Goal: Task Accomplishment & Management: Use online tool/utility

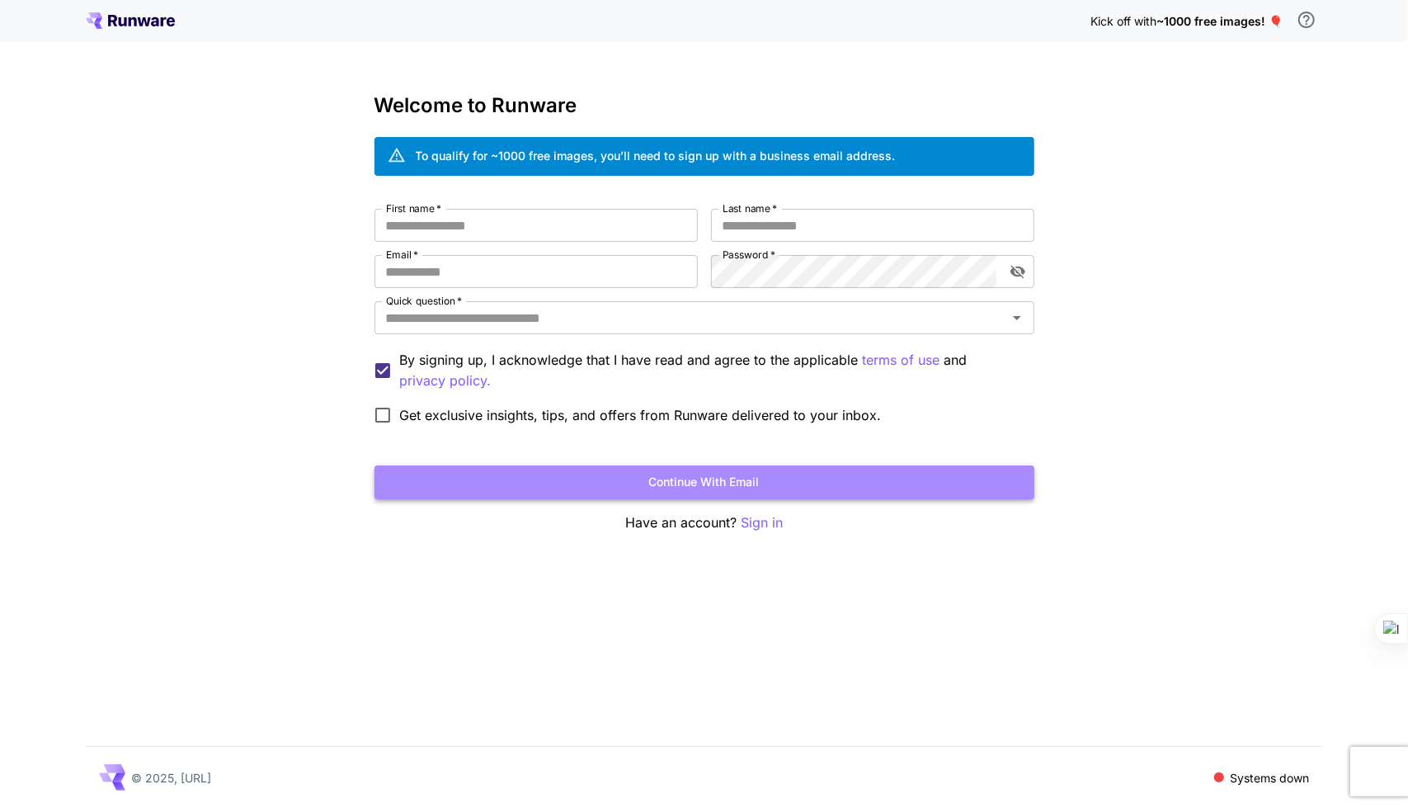
click at [705, 493] on button "Continue with email" at bounding box center [705, 482] width 660 height 34
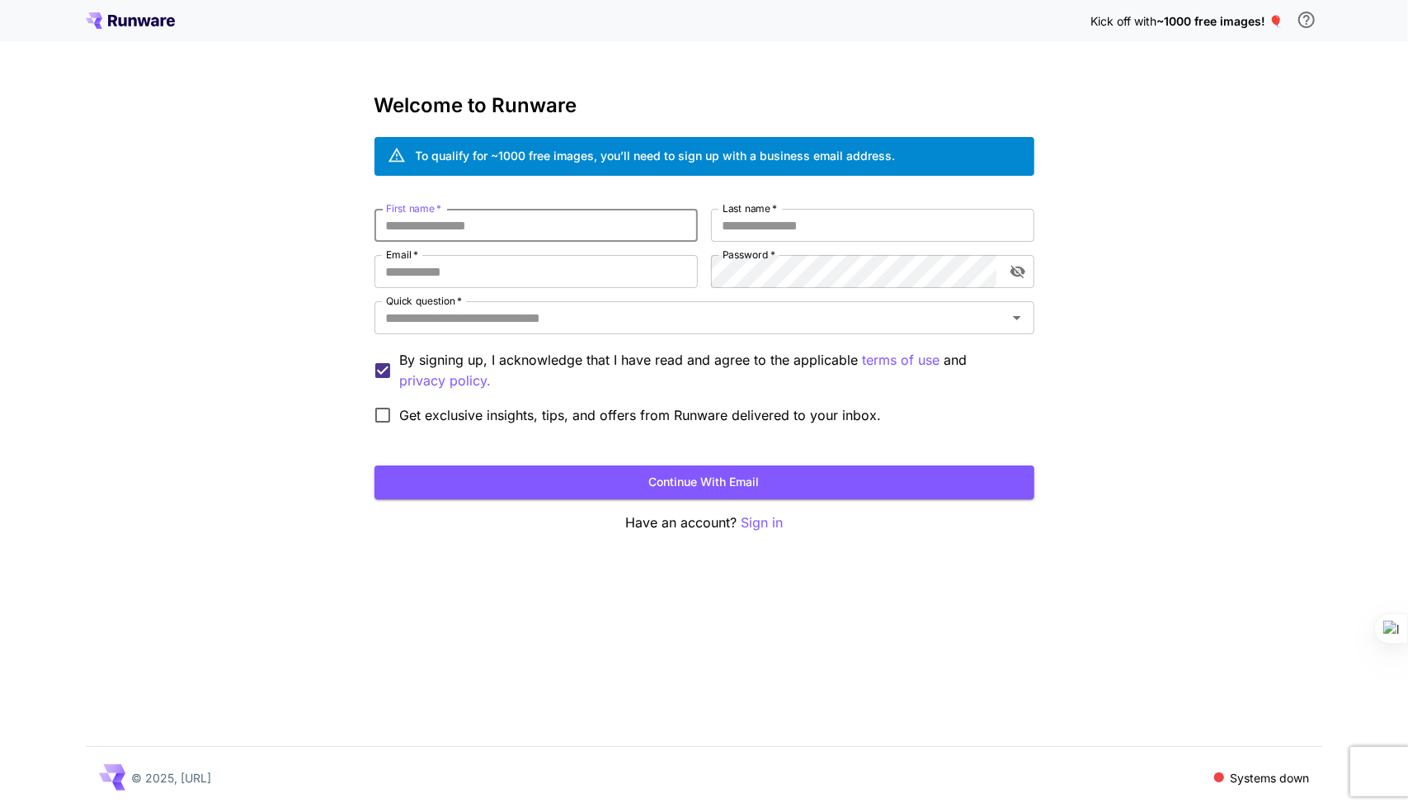
click at [571, 217] on input "First name   *" at bounding box center [536, 225] width 323 height 33
type input "********"
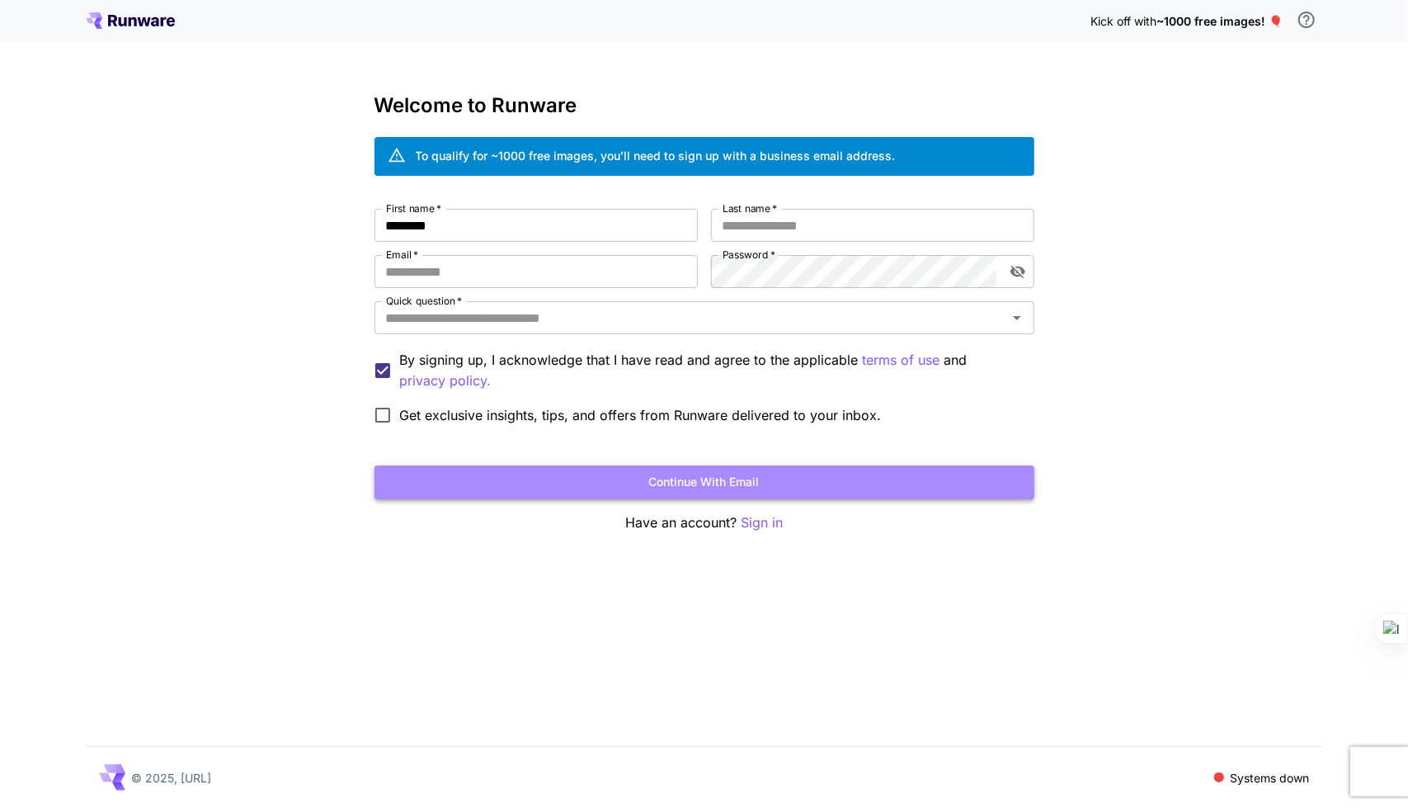
click at [896, 480] on button "Continue with email" at bounding box center [705, 482] width 660 height 34
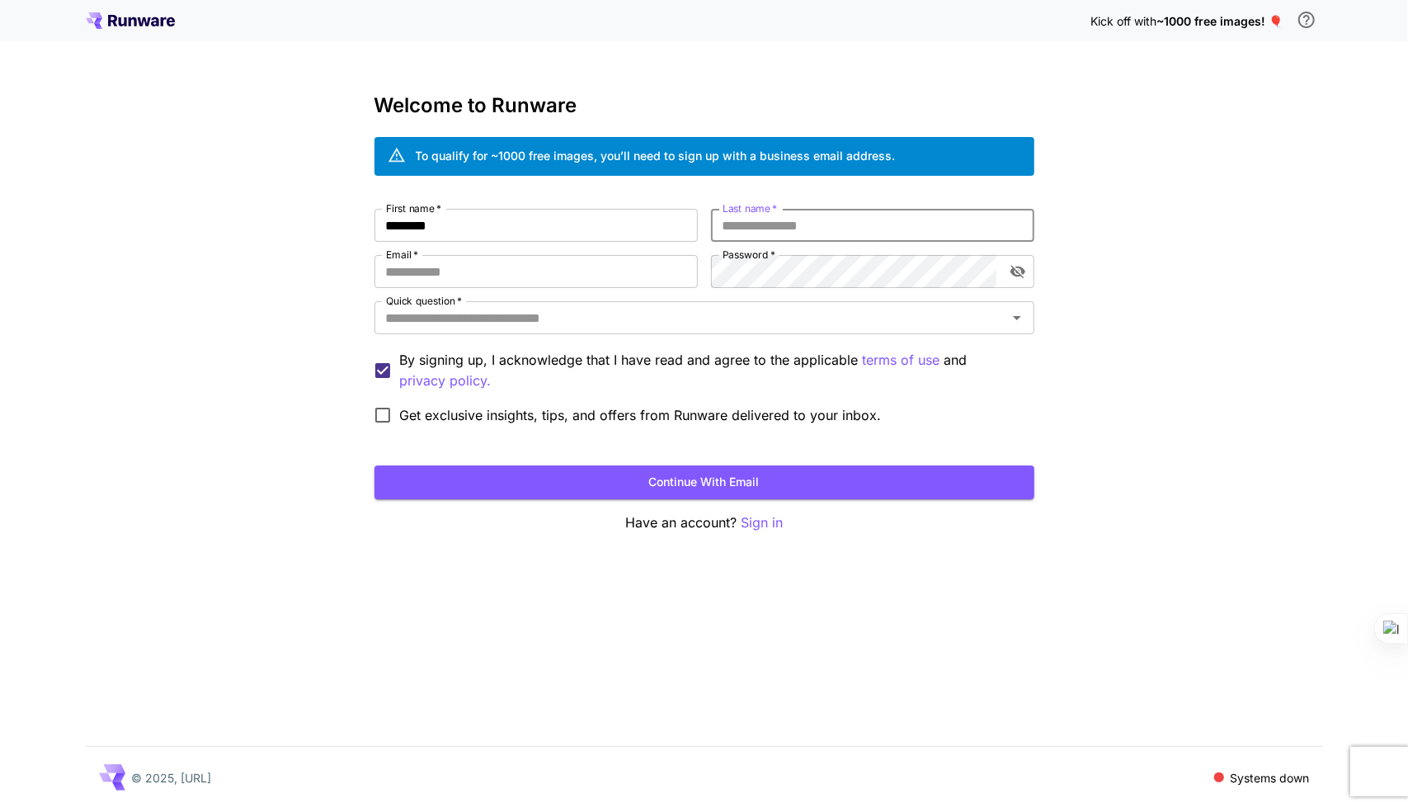
click at [833, 228] on input "Last name   *" at bounding box center [872, 225] width 323 height 33
type input "*******"
click at [624, 229] on input "First name   *" at bounding box center [536, 225] width 323 height 33
type input "********"
click at [798, 225] on input "Last name   *" at bounding box center [872, 225] width 323 height 33
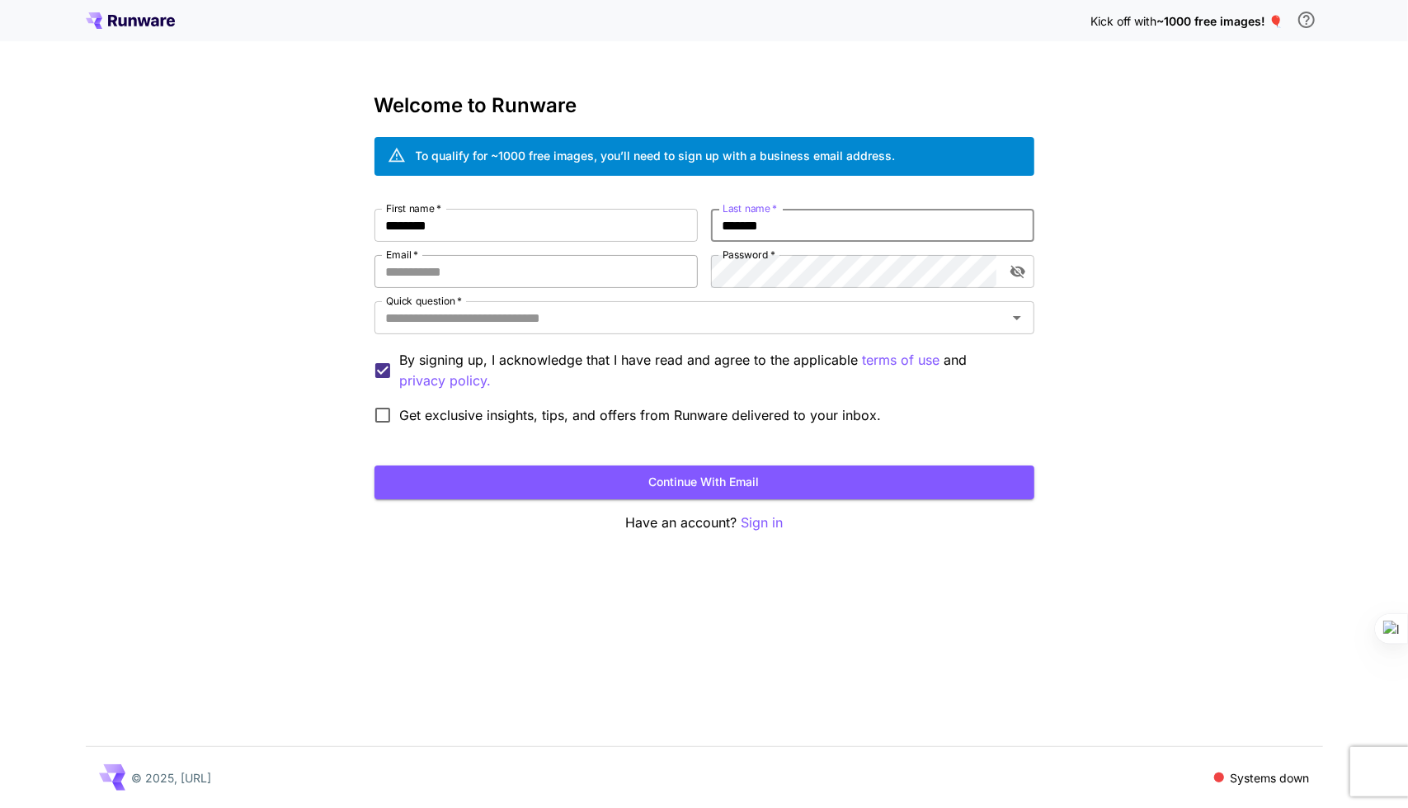
type input "*******"
click at [663, 275] on input "Email   *" at bounding box center [536, 271] width 323 height 33
type input "**********"
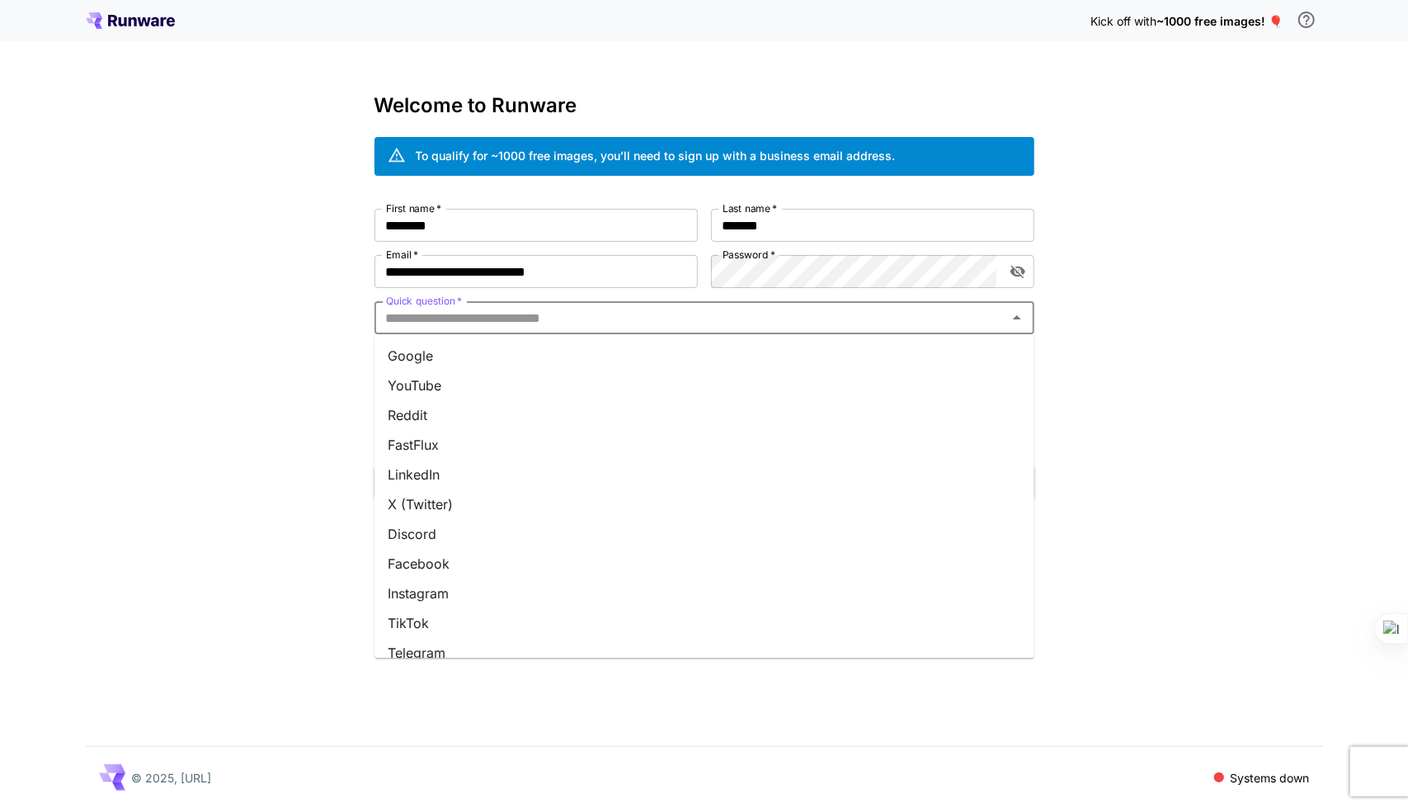
click at [786, 316] on input "Quick question   *" at bounding box center [691, 317] width 623 height 23
click at [618, 600] on li "Instagram" at bounding box center [705, 593] width 660 height 30
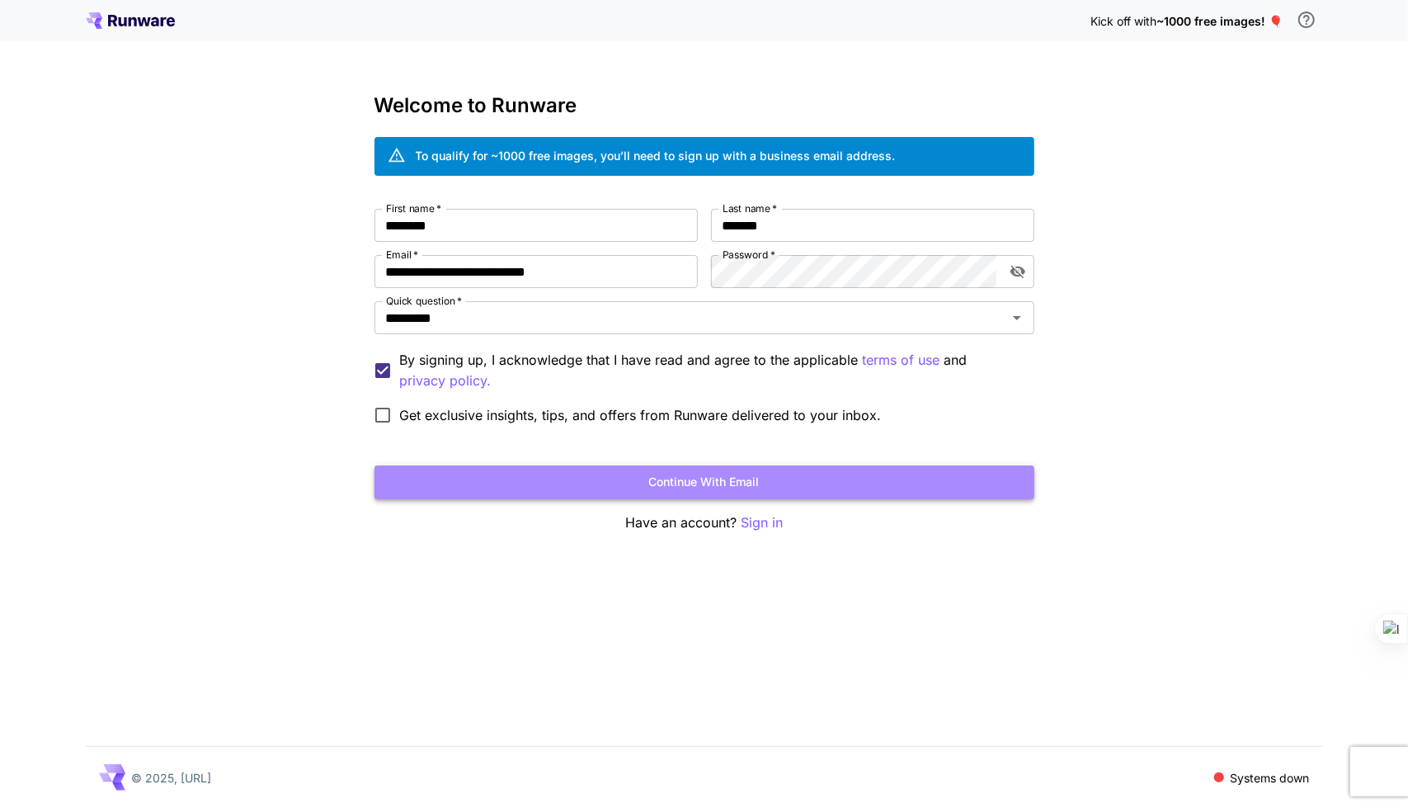
click at [789, 488] on button "Continue with email" at bounding box center [705, 482] width 660 height 34
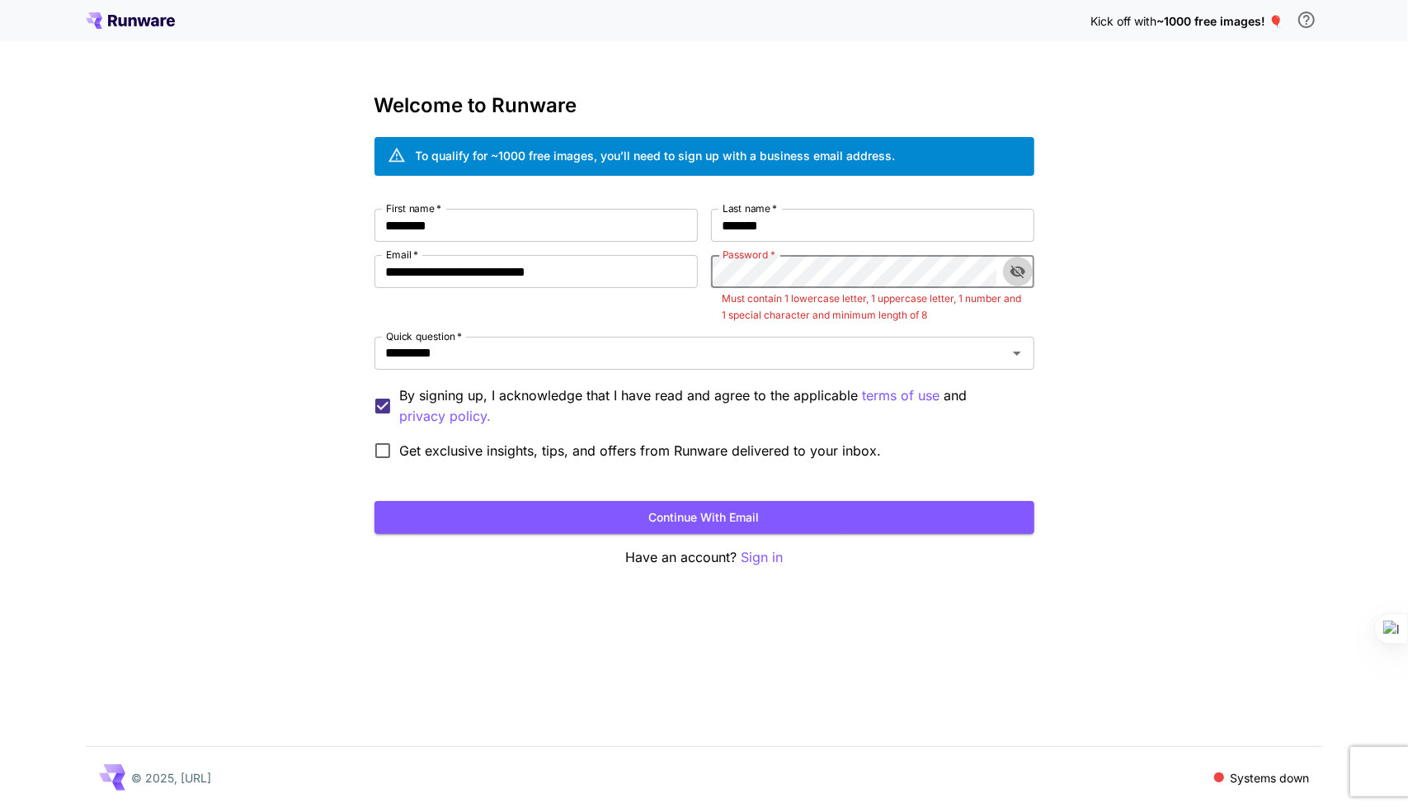
click at [1019, 271] on icon "toggle password visibility" at bounding box center [1018, 271] width 17 height 17
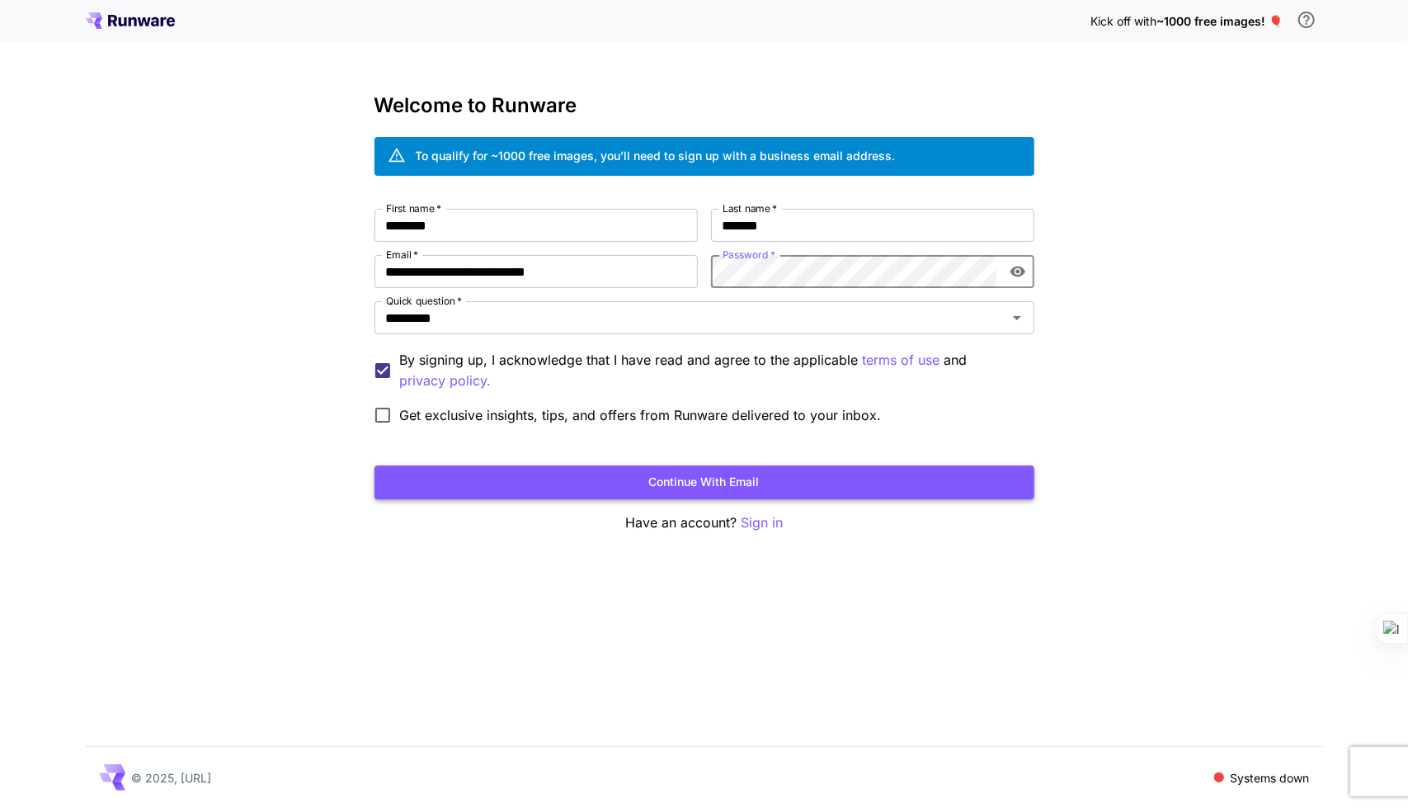
click at [946, 479] on button "Continue with email" at bounding box center [705, 482] width 660 height 34
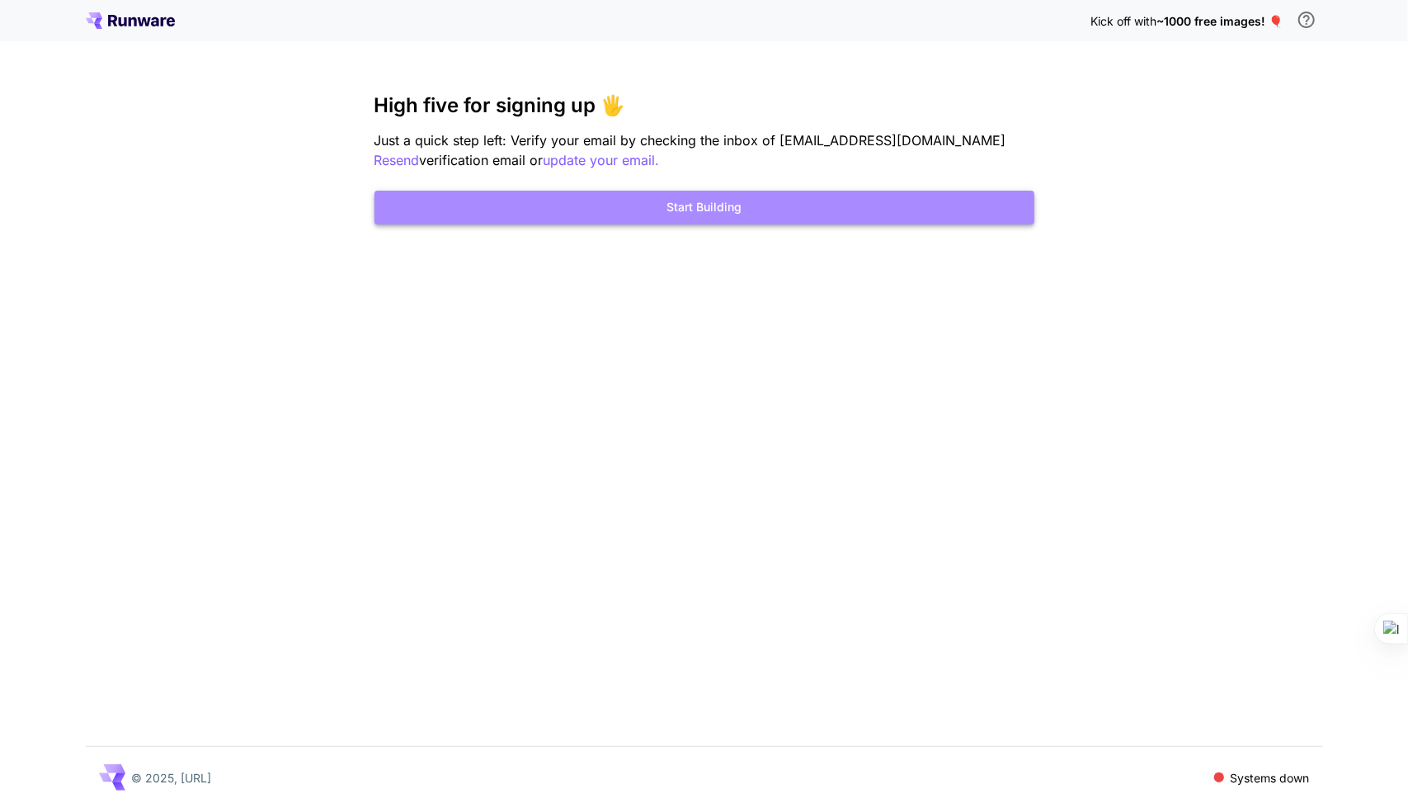
click at [880, 220] on button "Start Building" at bounding box center [705, 208] width 660 height 34
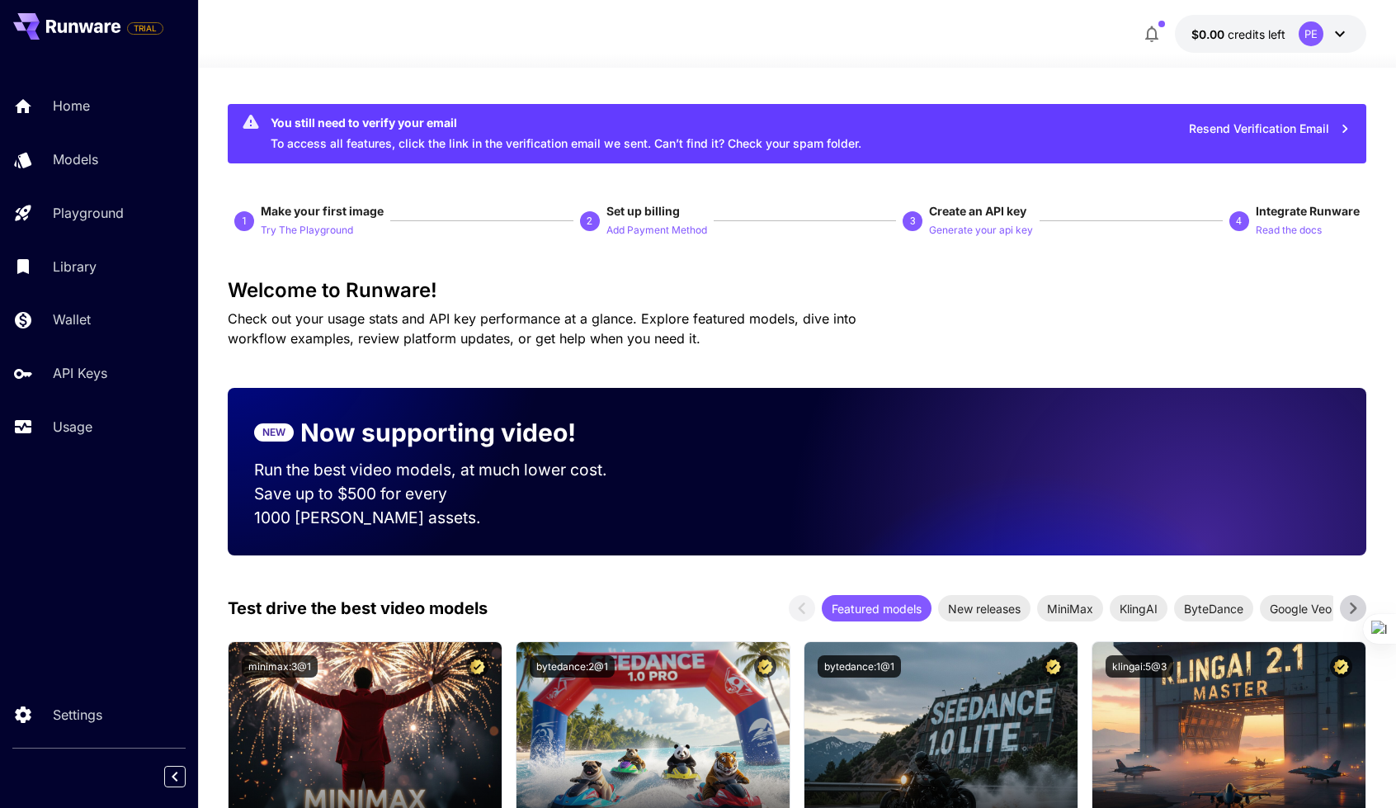
click at [48, 182] on div "Home Models Playground Library Wallet API Keys Usage" at bounding box center [99, 266] width 198 height 361
click at [46, 163] on link "Models" at bounding box center [99, 159] width 198 height 40
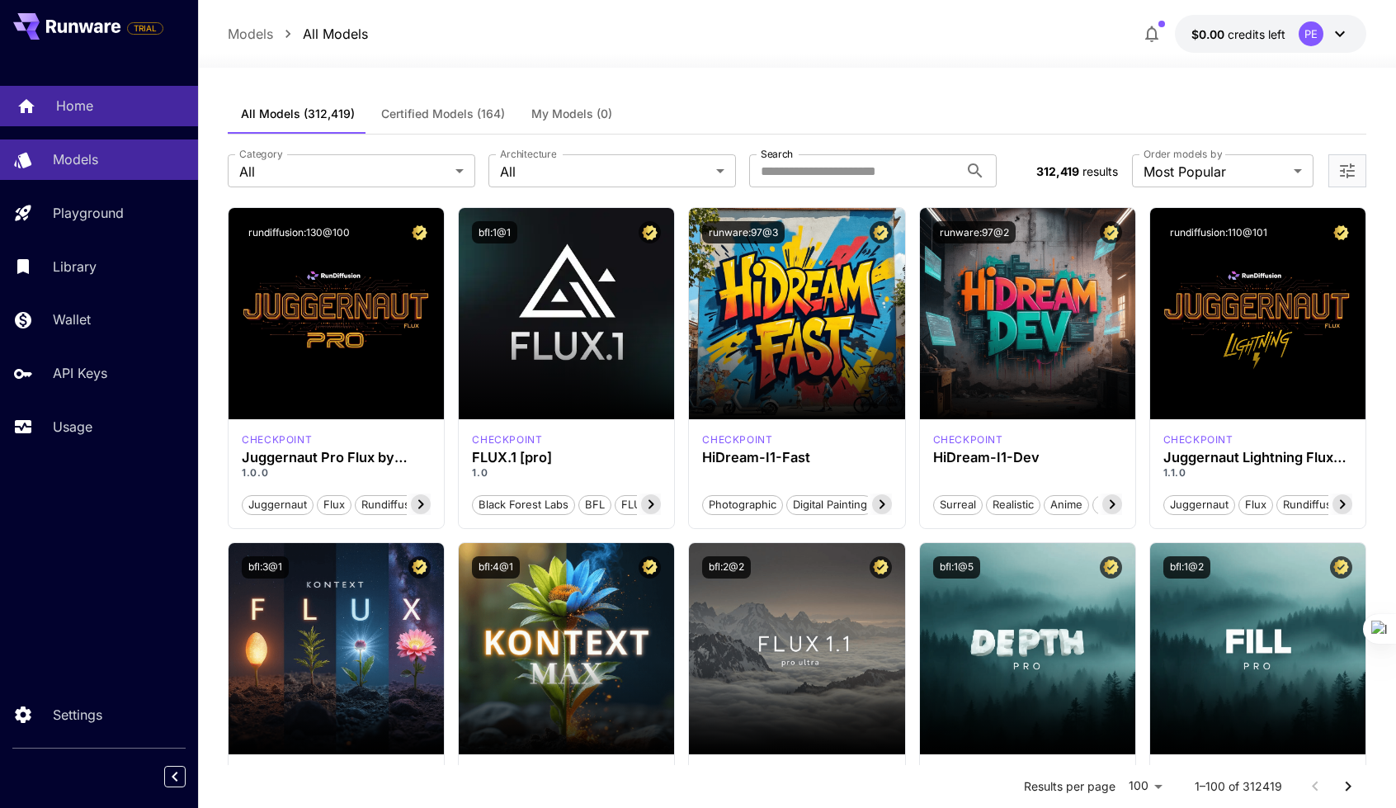
click at [101, 118] on link "Home" at bounding box center [99, 106] width 198 height 40
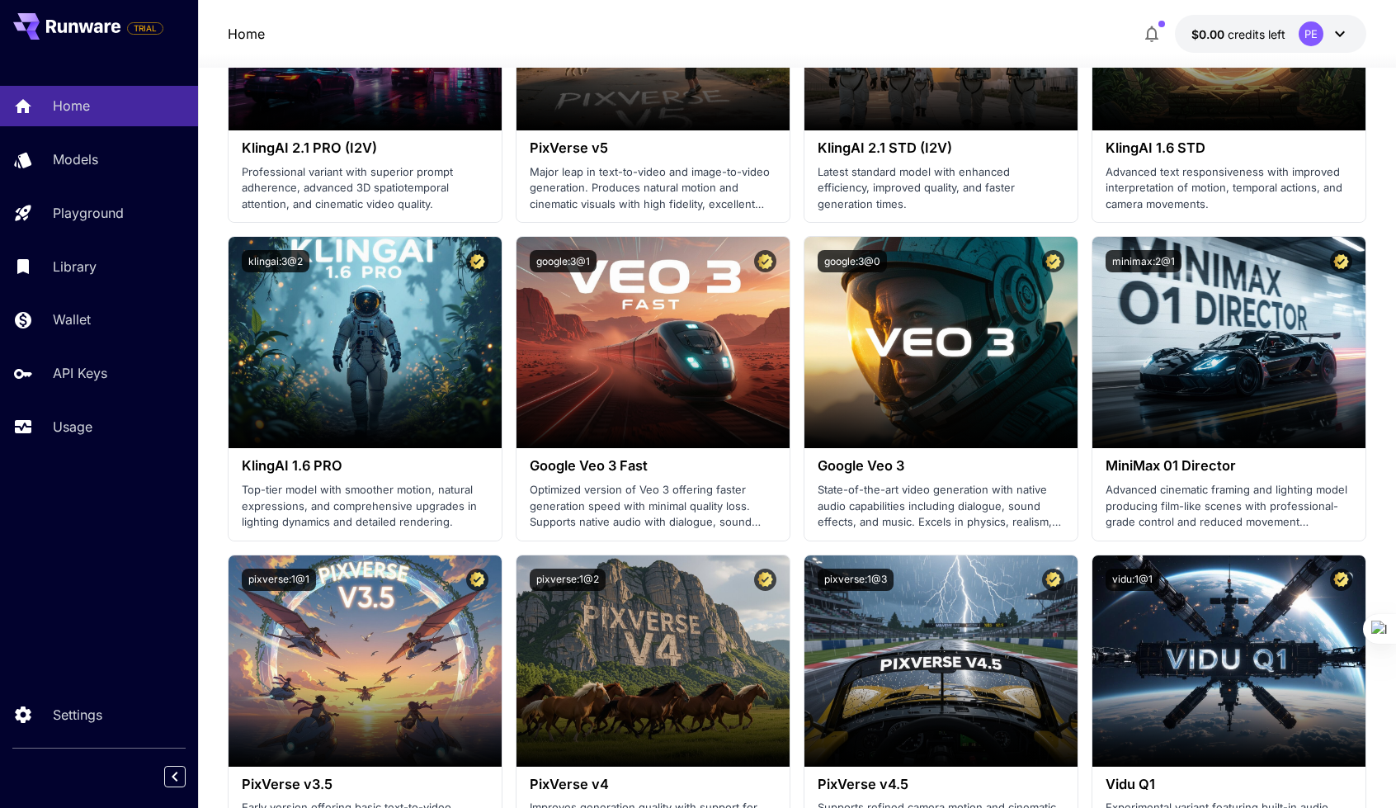
scroll to position [1097, 0]
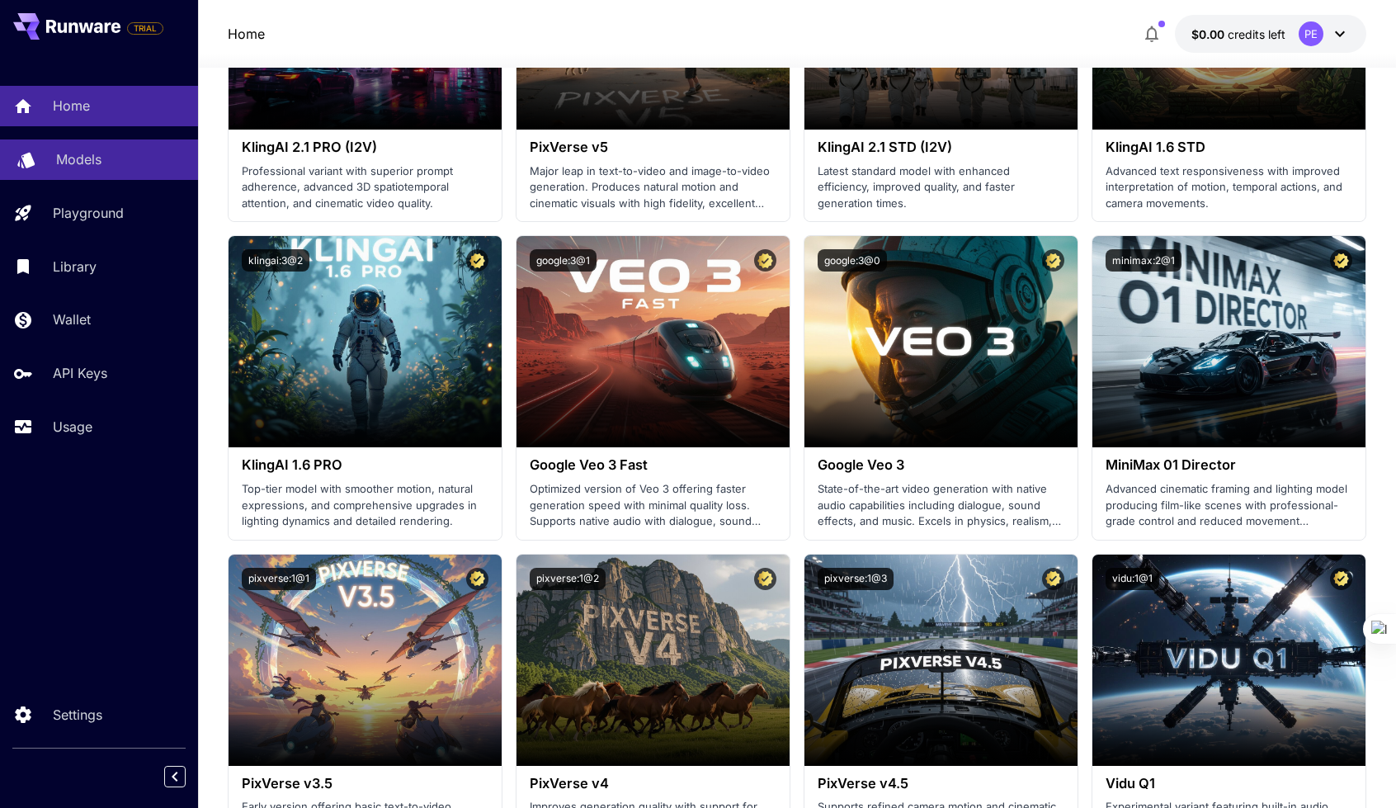
click at [89, 157] on p "Models" at bounding box center [78, 159] width 45 height 20
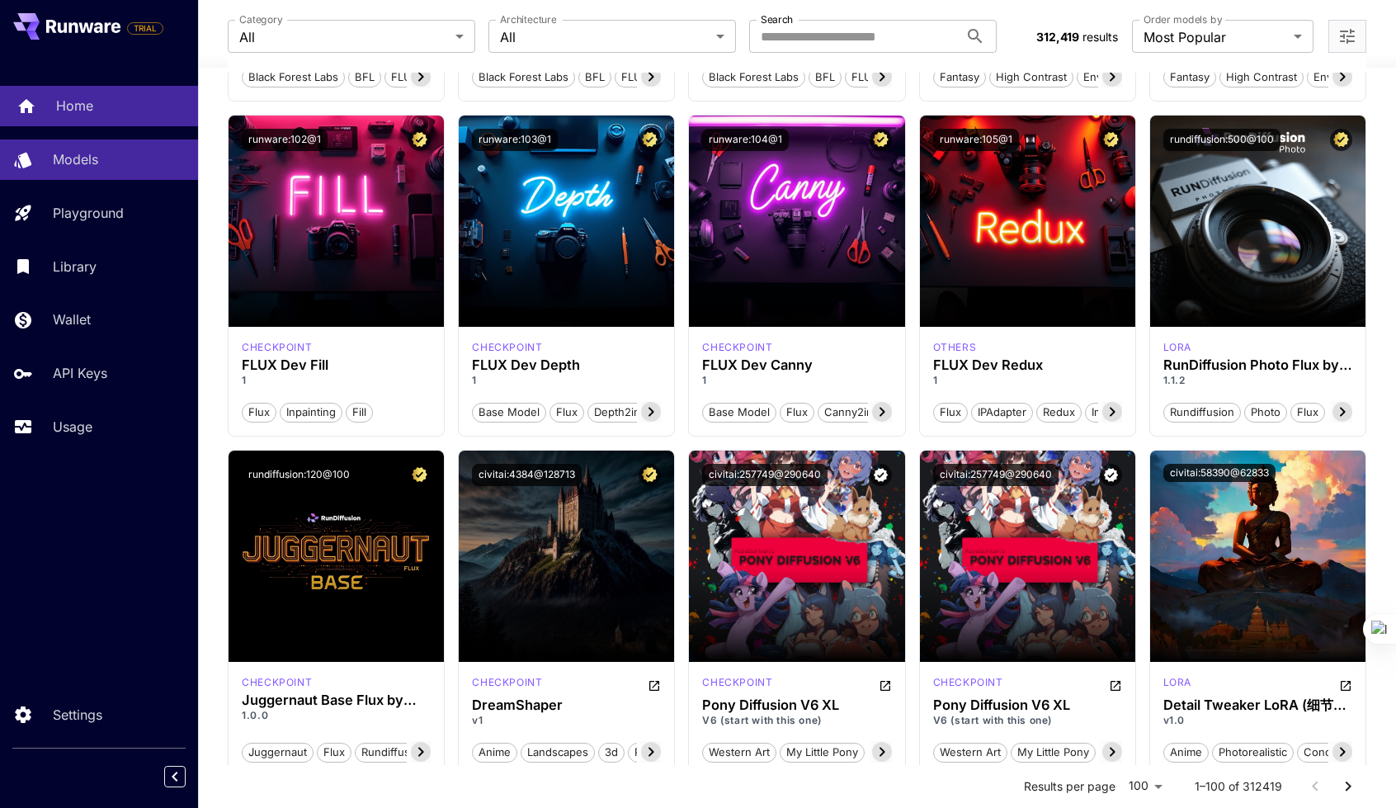
click at [99, 115] on div "Home" at bounding box center [120, 106] width 129 height 20
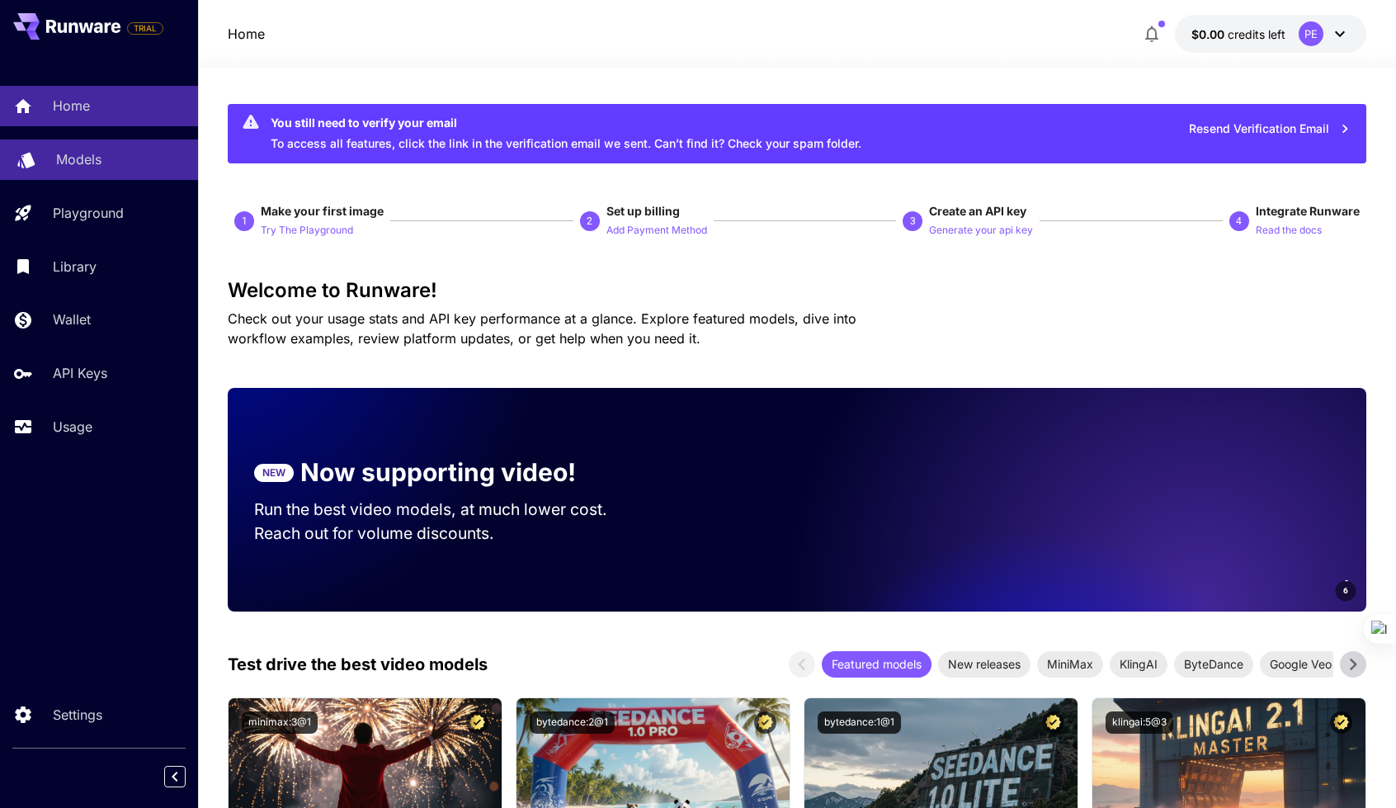
click at [129, 177] on link "Models" at bounding box center [99, 159] width 198 height 40
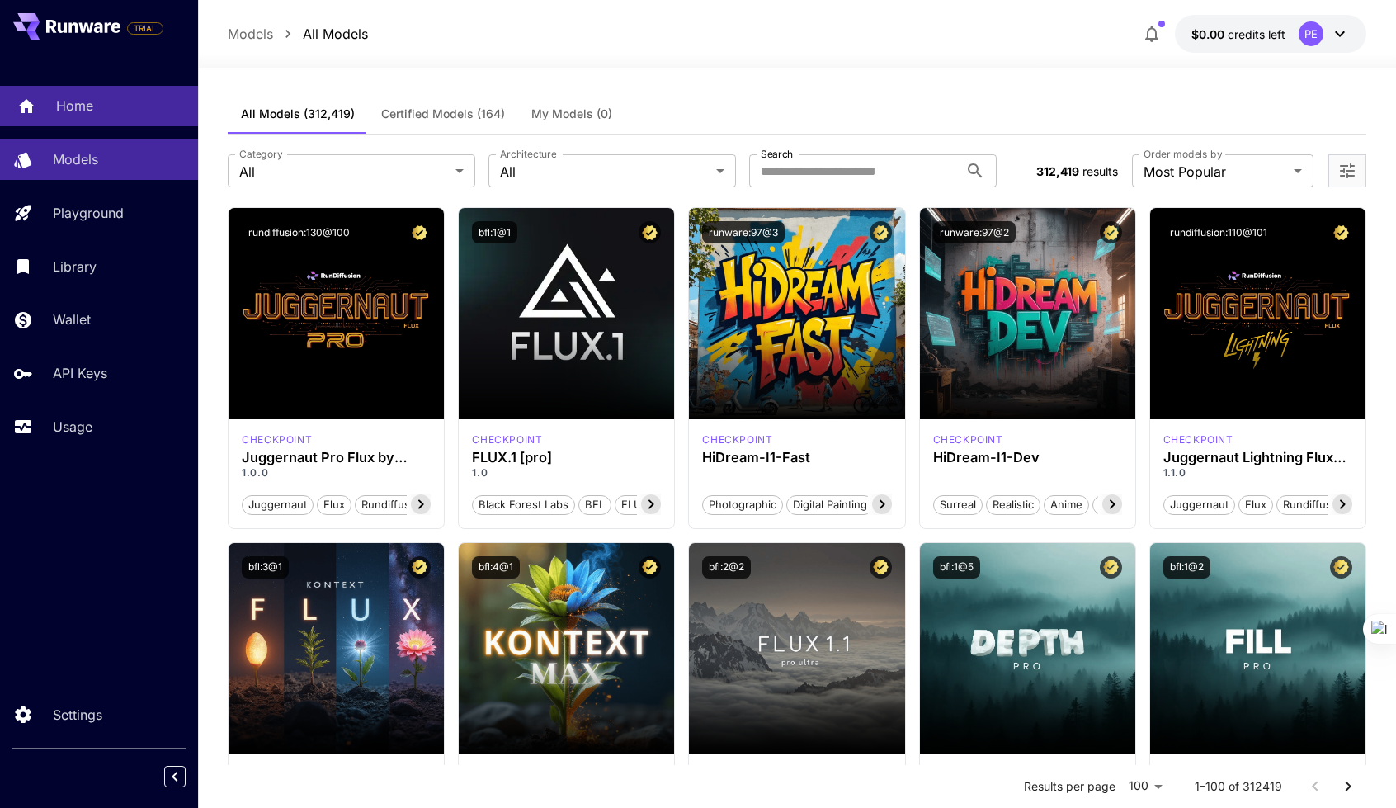
click at [88, 117] on link "Home" at bounding box center [99, 106] width 198 height 40
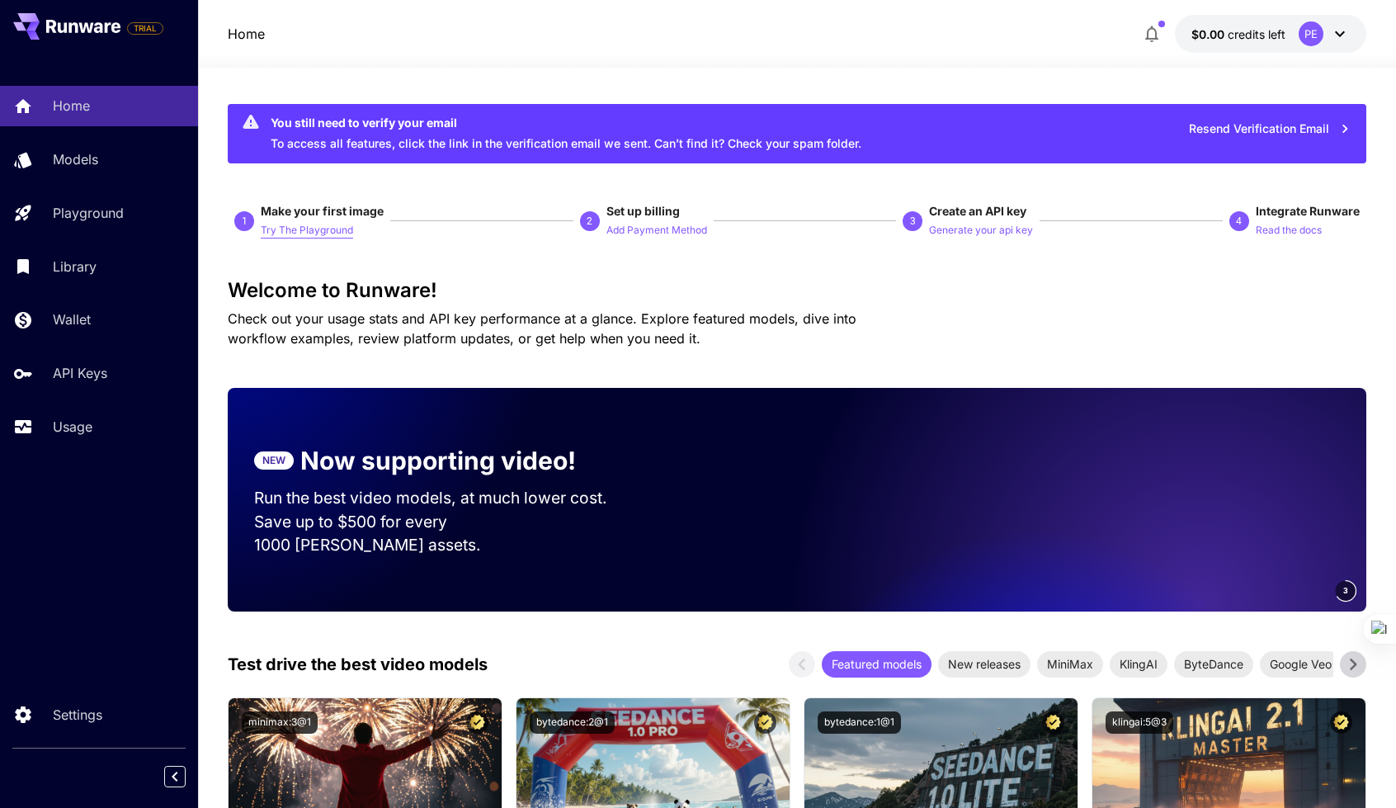
click at [327, 231] on p "Try The Playground" at bounding box center [307, 231] width 92 height 16
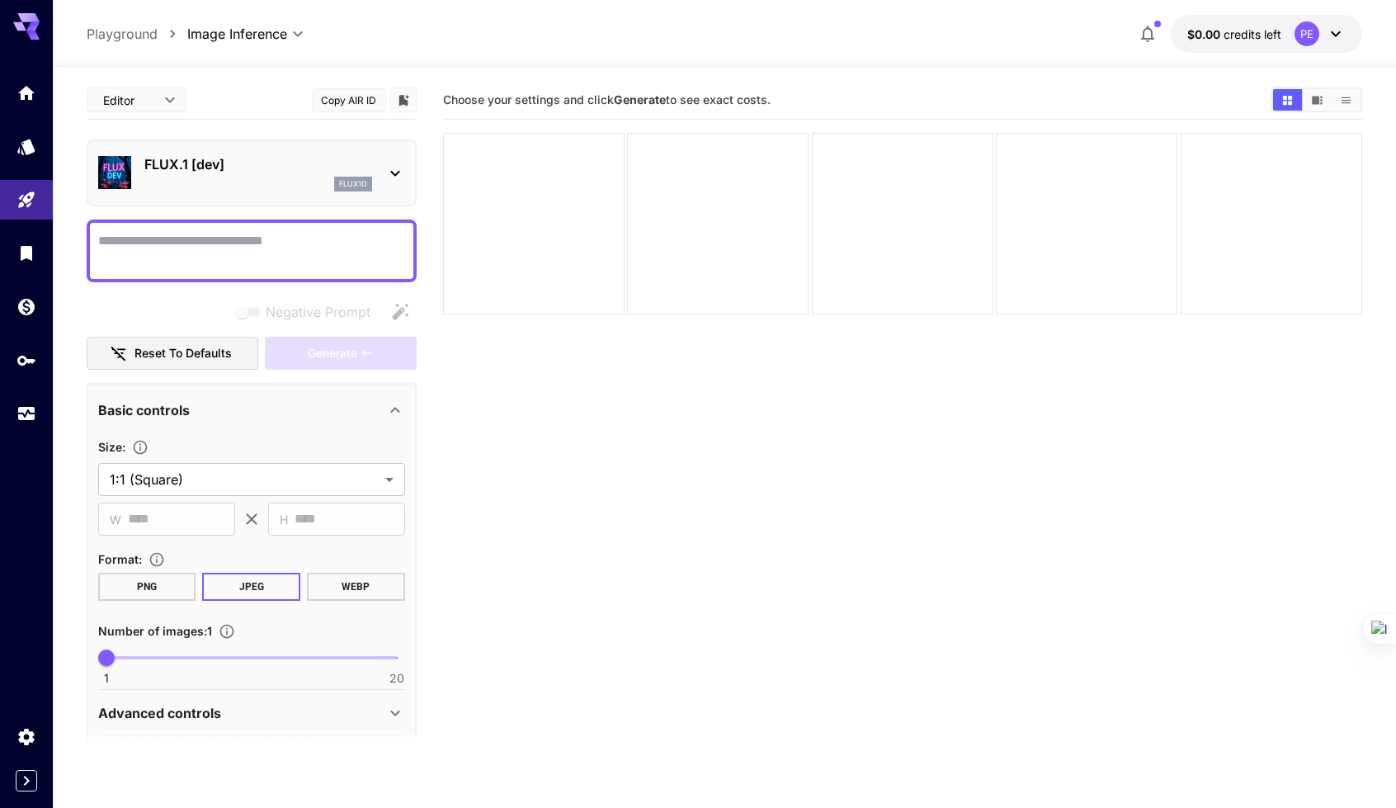
click at [396, 174] on icon at bounding box center [395, 173] width 20 height 20
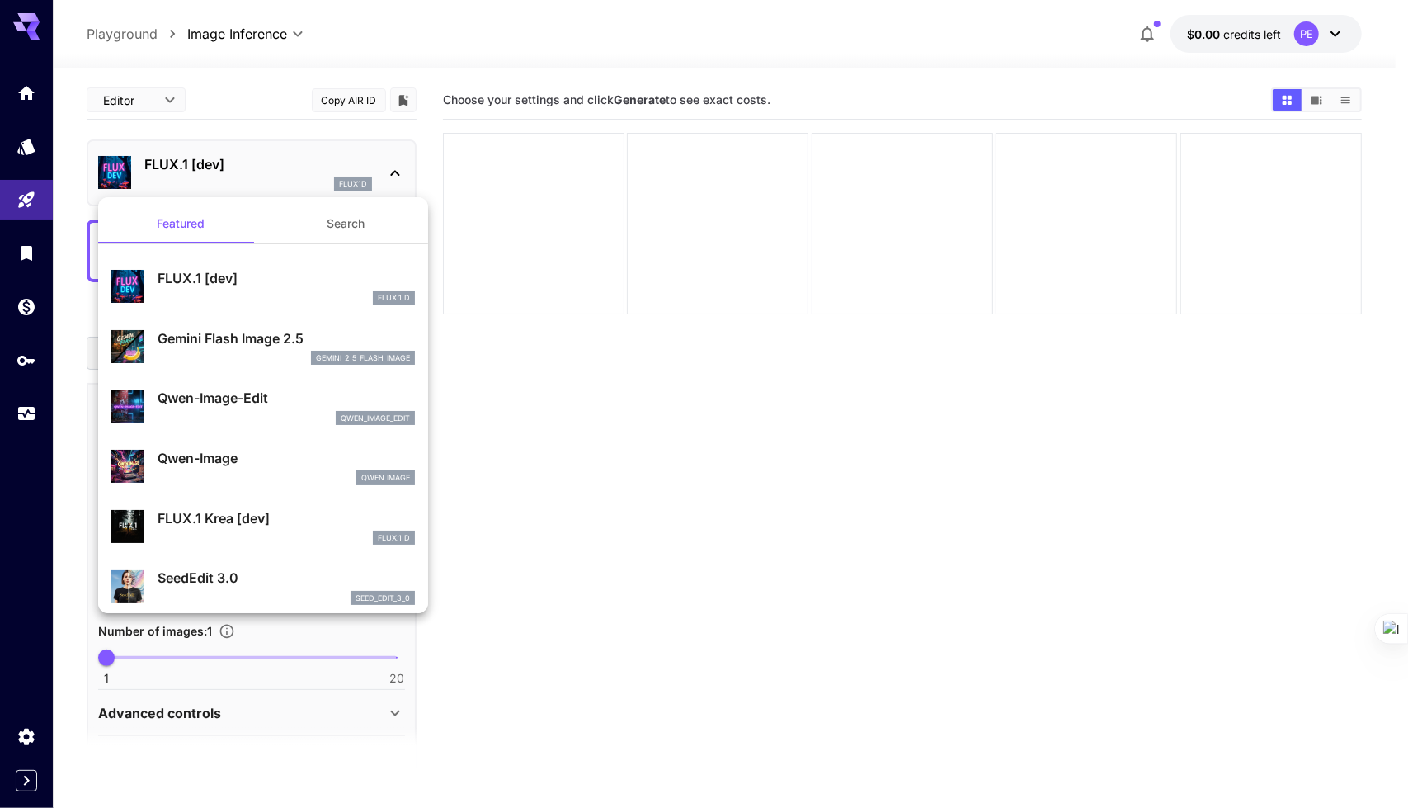
click at [392, 179] on div at bounding box center [704, 404] width 1408 height 808
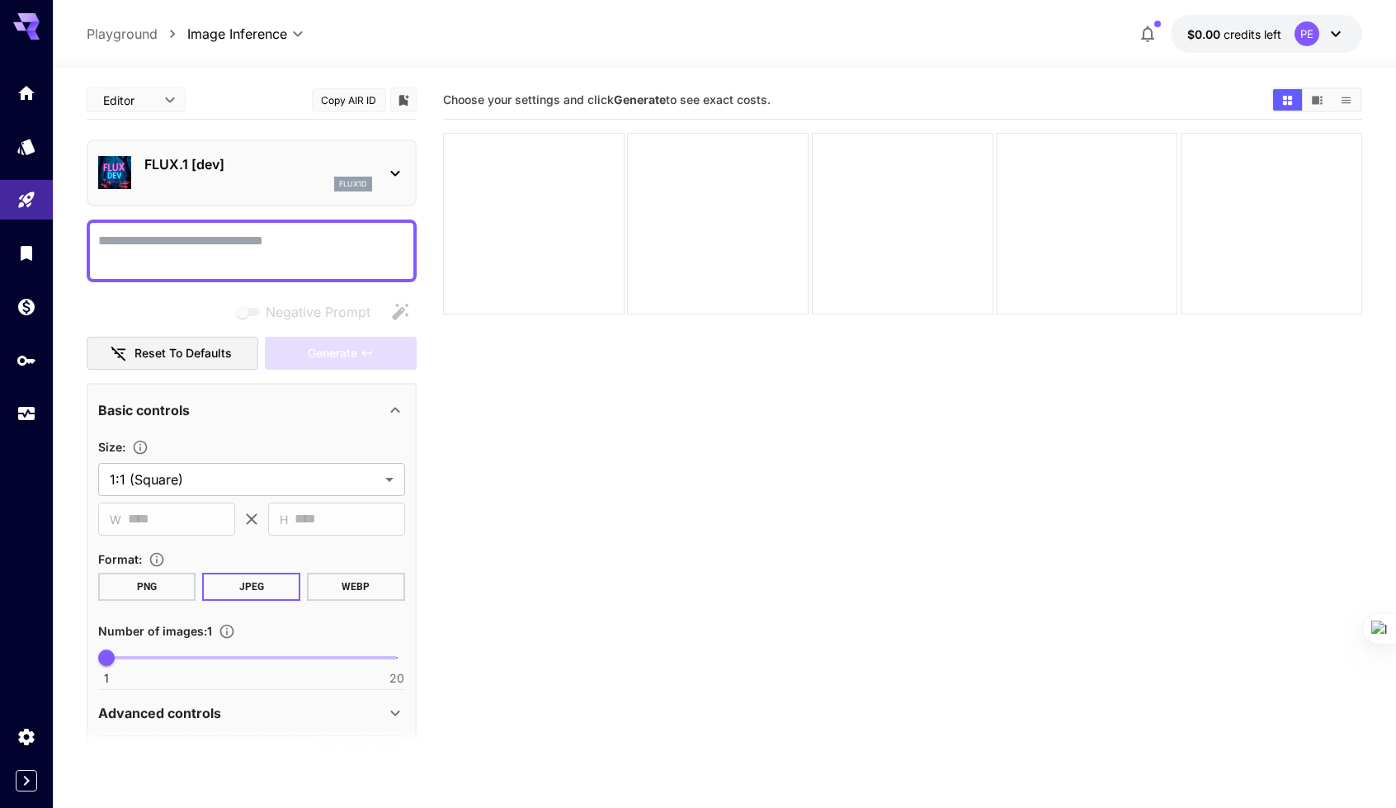
click at [375, 357] on div "Generate" at bounding box center [341, 354] width 152 height 34
